Goal: Information Seeking & Learning: Learn about a topic

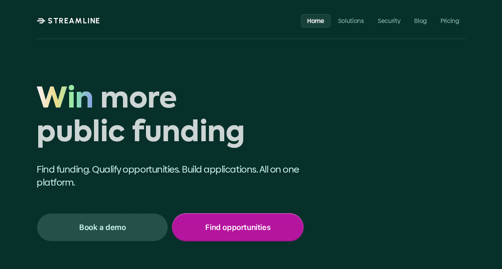
click at [207, 230] on p "Find opportunities" at bounding box center [237, 227] width 65 height 10
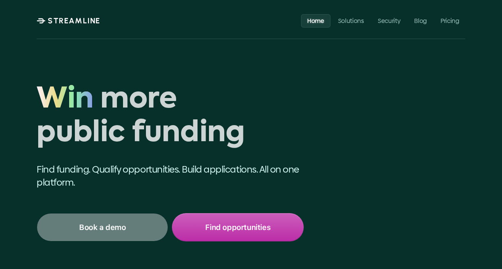
click at [121, 228] on p "Book a demo" at bounding box center [102, 227] width 47 height 10
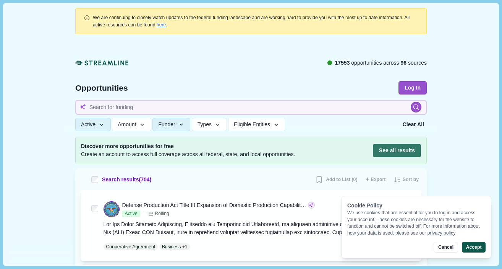
click at [471, 245] on button "Accept" at bounding box center [474, 246] width 24 height 11
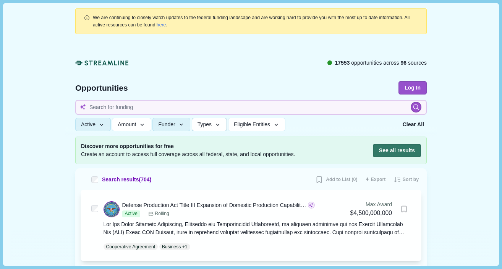
click at [221, 124] on icon "button" at bounding box center [217, 124] width 7 height 7
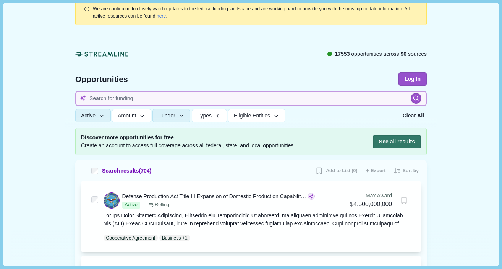
click at [269, 101] on input at bounding box center [251, 98] width 352 height 15
type input "battery"
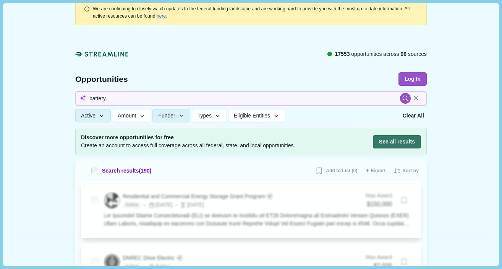
click at [278, 72] on div "Opportunities" at bounding box center [236, 78] width 323 height 13
